Goal: Task Accomplishment & Management: Manage account settings

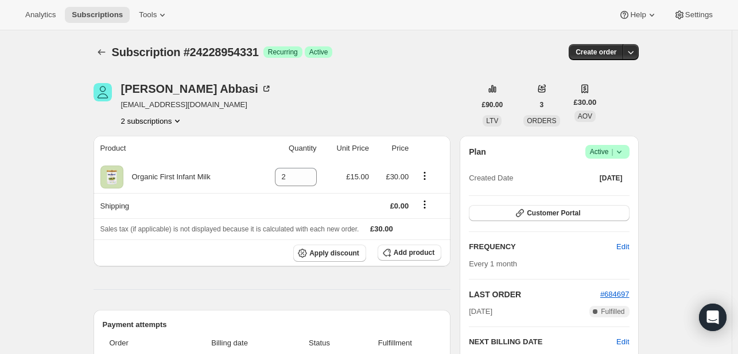
click at [621, 153] on icon at bounding box center [618, 152] width 5 height 3
click at [613, 190] on span "Cancel subscription" at bounding box center [610, 193] width 65 height 9
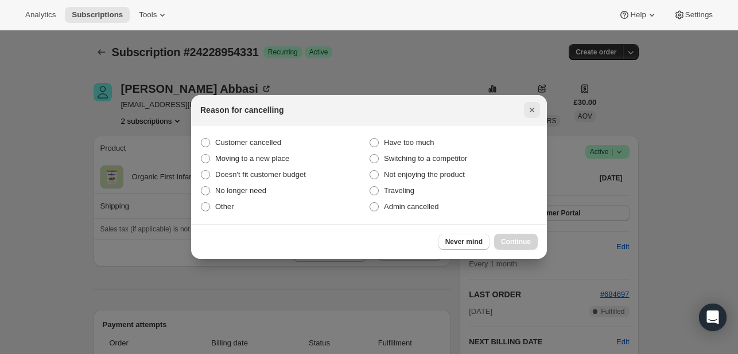
click at [530, 111] on icon "Close" at bounding box center [531, 110] width 5 height 5
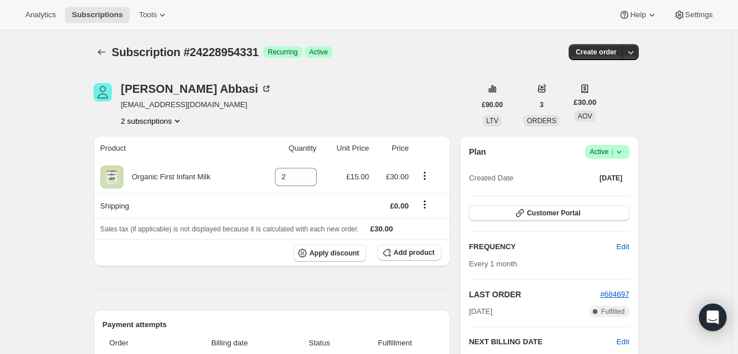
click at [179, 119] on icon "Product actions" at bounding box center [176, 120] width 11 height 11
click at [144, 135] on button "21667807451" at bounding box center [155, 142] width 87 height 18
click at [181, 122] on icon "Product actions" at bounding box center [176, 120] width 11 height 11
click at [145, 159] on span "24228954331" at bounding box center [138, 161] width 46 height 9
